Goal: Find specific page/section: Find specific page/section

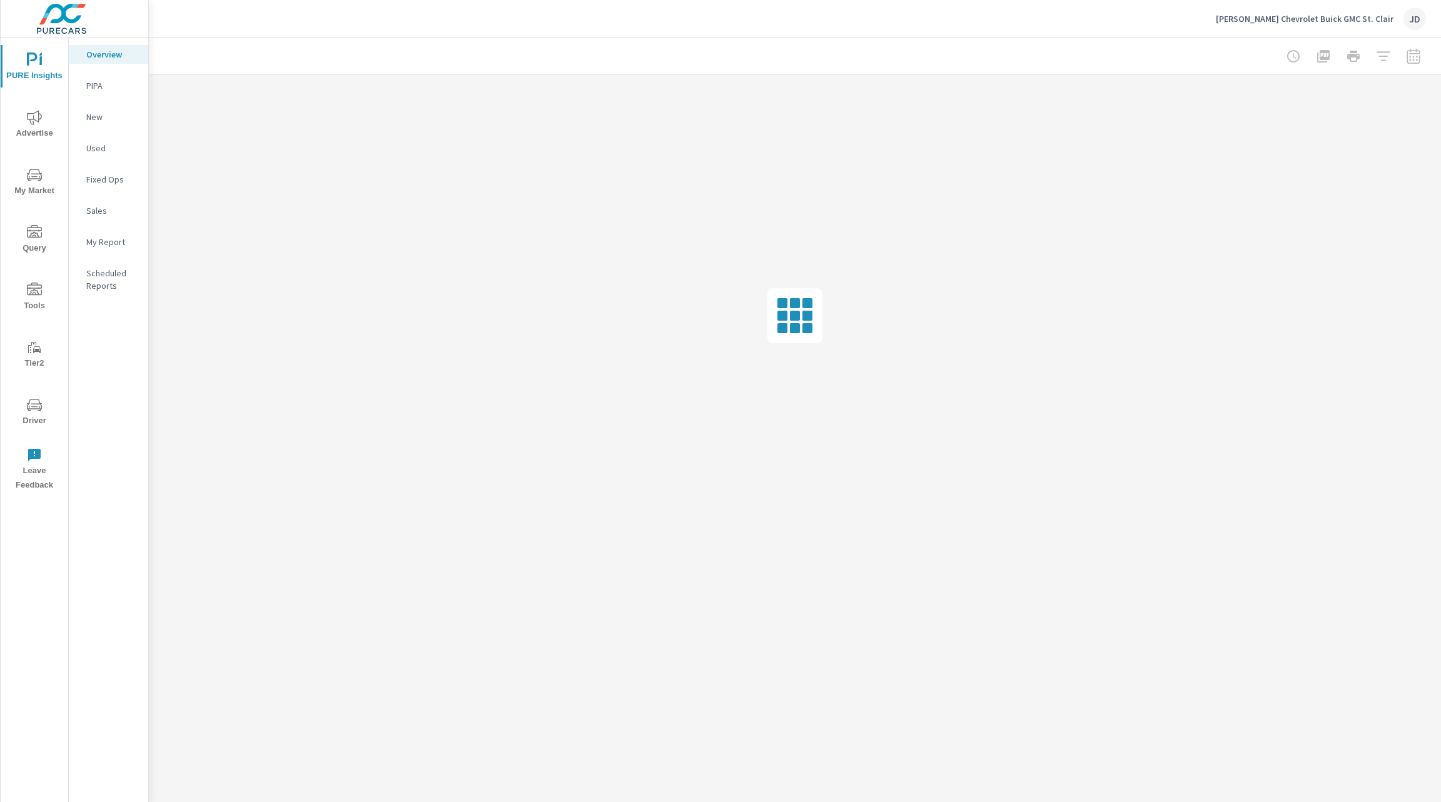
click at [40, 411] on icon "nav menu" at bounding box center [34, 405] width 15 height 15
